Goal: Task Accomplishment & Management: Manage account settings

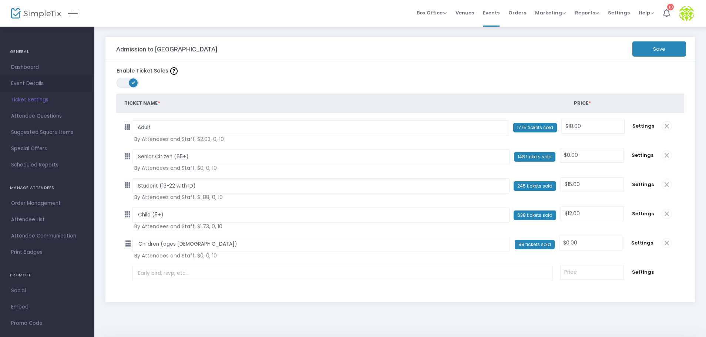
click at [37, 82] on span "Event Details" at bounding box center [47, 84] width 72 height 10
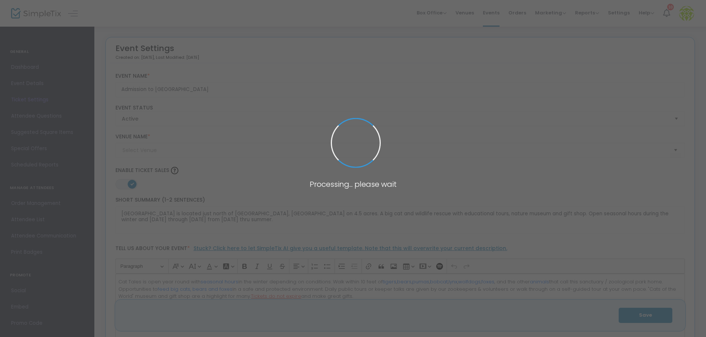
type input "[GEOGRAPHIC_DATA]"
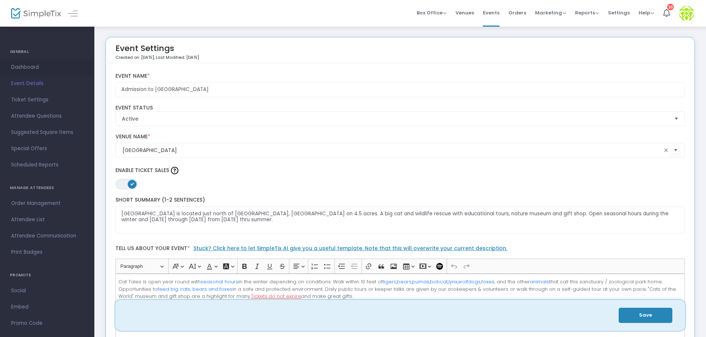
click at [32, 65] on span "Dashboard" at bounding box center [47, 67] width 72 height 10
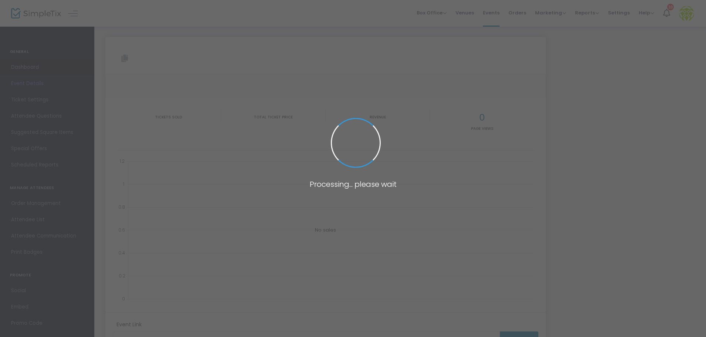
type input "[URL][DOMAIN_NAME]"
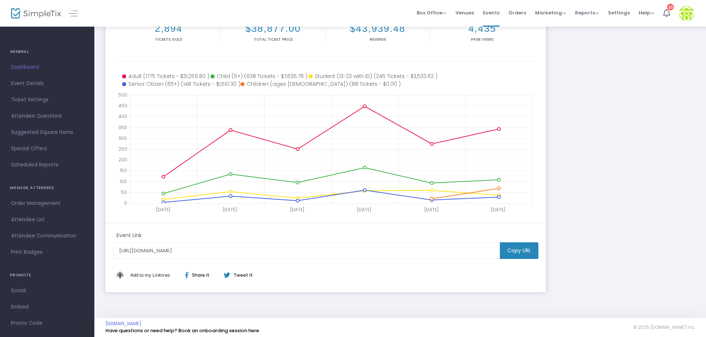
scroll to position [95, 0]
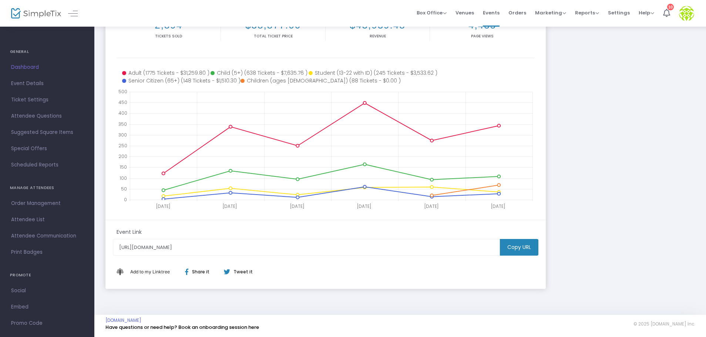
click at [519, 248] on m-button "Copy URL" at bounding box center [519, 247] width 38 height 17
